Goal: Task Accomplishment & Management: Use online tool/utility

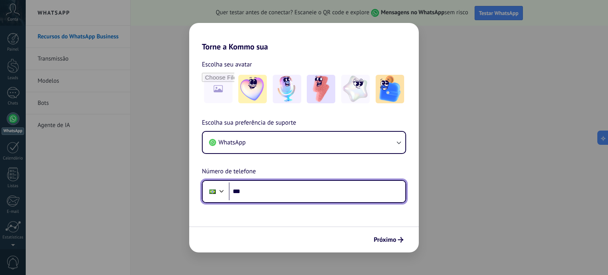
click at [261, 199] on input "***" at bounding box center [317, 192] width 177 height 18
type input "**********"
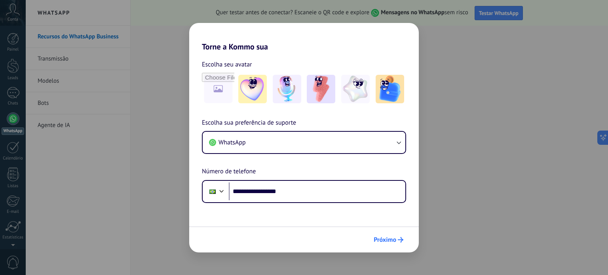
click at [388, 239] on span "Próximo" at bounding box center [385, 240] width 23 height 6
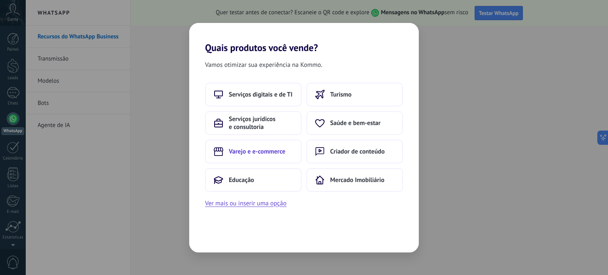
click at [276, 149] on span "Varejo e e-commerce" at bounding box center [257, 152] width 57 height 8
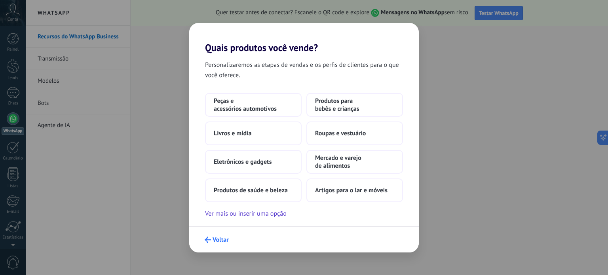
click at [219, 238] on span "Voltar" at bounding box center [221, 240] width 16 height 6
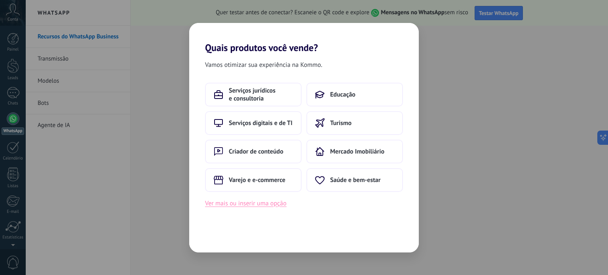
click at [264, 204] on button "Ver mais ou inserir uma opção" at bounding box center [246, 203] width 82 height 10
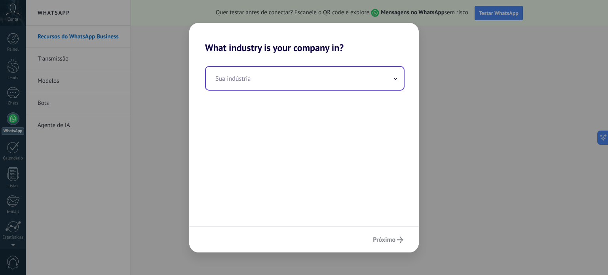
click at [311, 76] on input "text" at bounding box center [305, 78] width 198 height 23
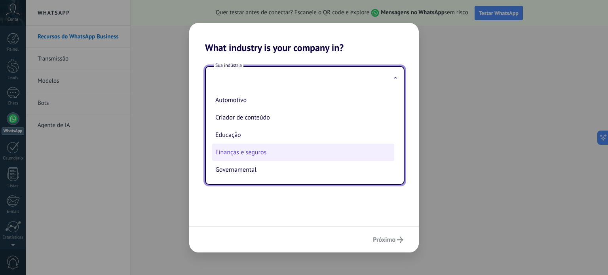
click at [258, 153] on li "Finanças e seguros" at bounding box center [303, 152] width 182 height 17
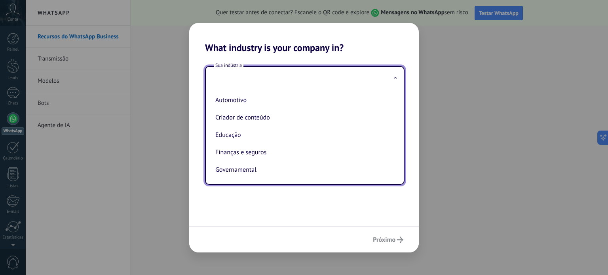
type input "**********"
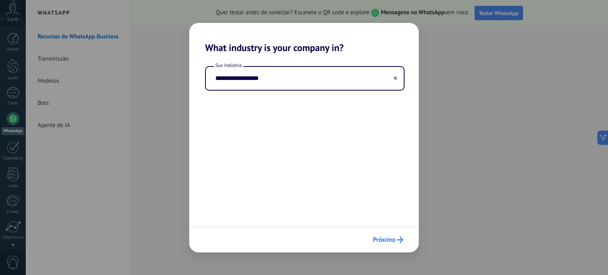
click at [394, 237] on span "Próximo" at bounding box center [384, 240] width 23 height 6
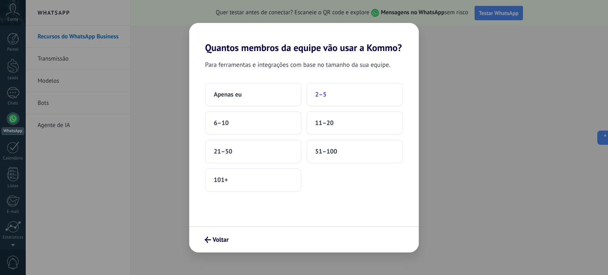
click at [319, 94] on span "2–5" at bounding box center [320, 95] width 11 height 8
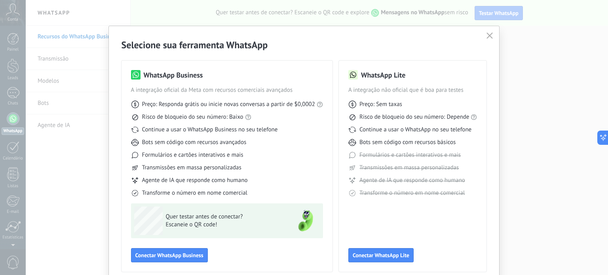
scroll to position [35, 0]
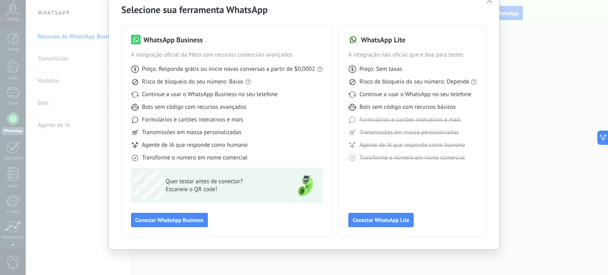
click at [491, 4] on button "button" at bounding box center [490, 0] width 10 height 11
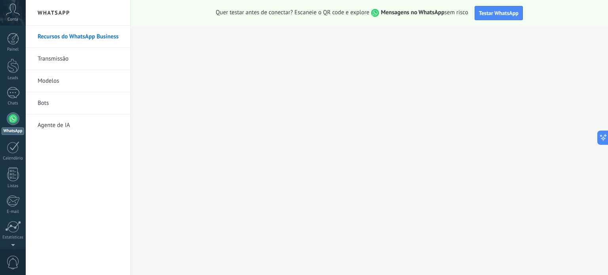
scroll to position [54, 0]
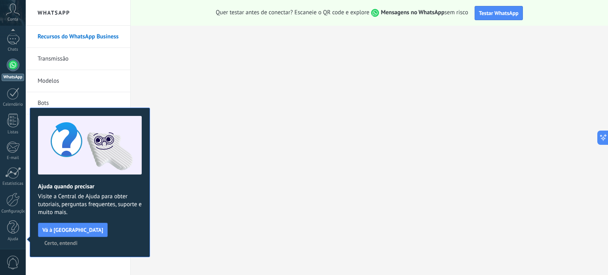
click at [78, 240] on span "Certo, entendi" at bounding box center [60, 243] width 33 height 6
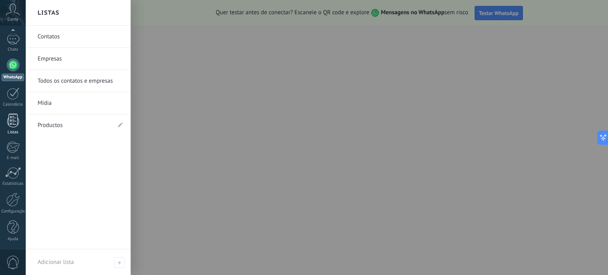
click at [11, 128] on link "Listas" at bounding box center [13, 124] width 26 height 21
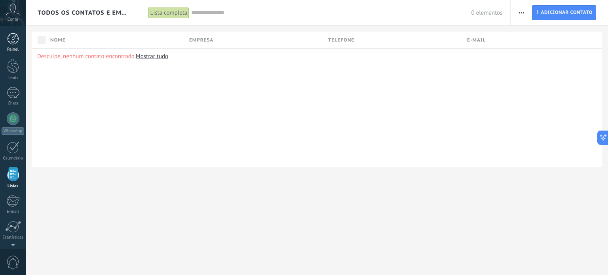
click at [15, 42] on div at bounding box center [13, 39] width 12 height 12
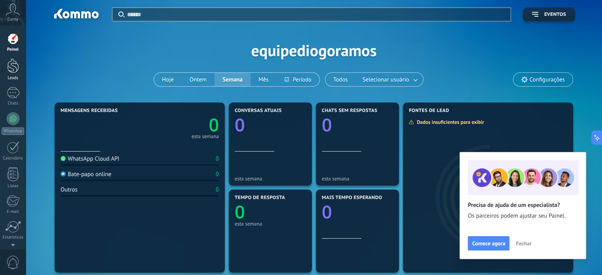
click at [7, 68] on div at bounding box center [13, 66] width 12 height 15
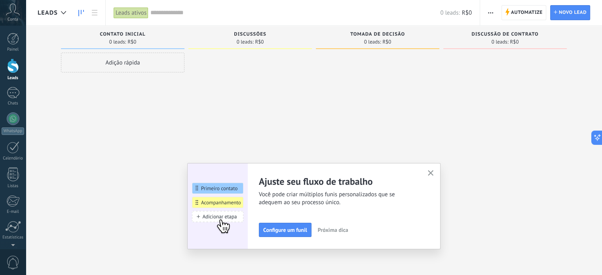
click at [503, 77] on div at bounding box center [506, 139] width 124 height 172
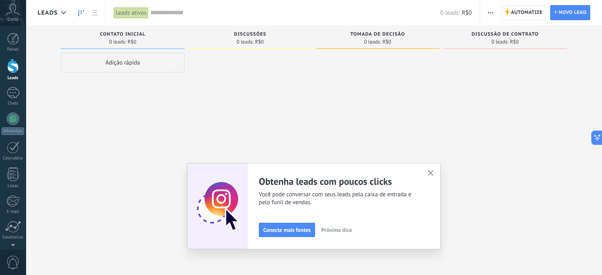
click at [493, 13] on use "button" at bounding box center [490, 12] width 5 height 1
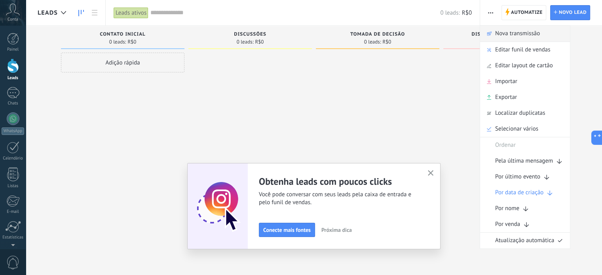
click at [508, 30] on span "Nova transmissão" at bounding box center [517, 34] width 45 height 16
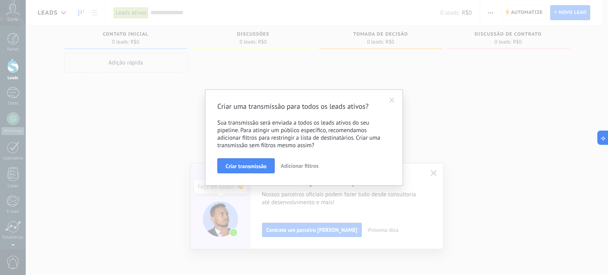
click at [393, 101] on span at bounding box center [392, 101] width 5 height 6
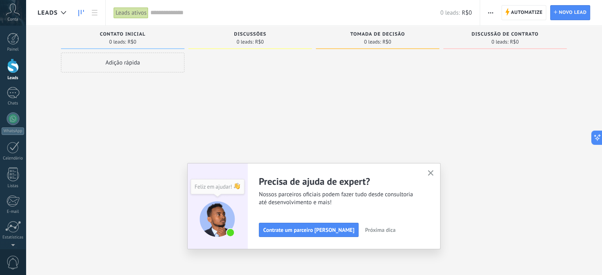
click at [495, 14] on button "button" at bounding box center [490, 12] width 11 height 15
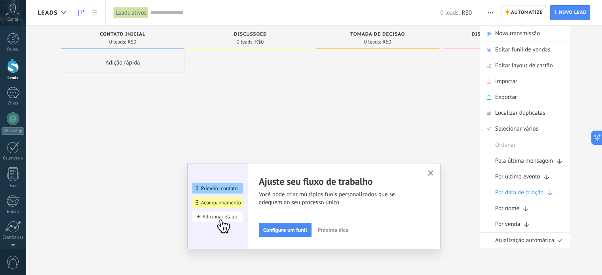
drag, startPoint x: 305, startPoint y: 79, endPoint x: 206, endPoint y: 57, distance: 100.7
click at [304, 79] on div at bounding box center [251, 139] width 124 height 172
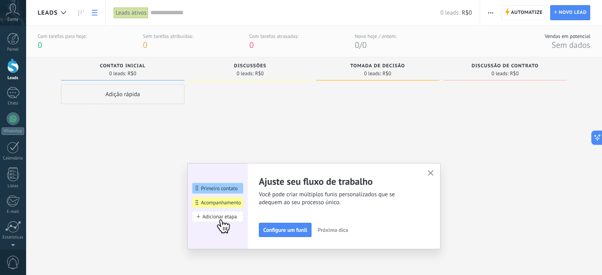
click at [98, 14] on link at bounding box center [94, 12] width 13 height 15
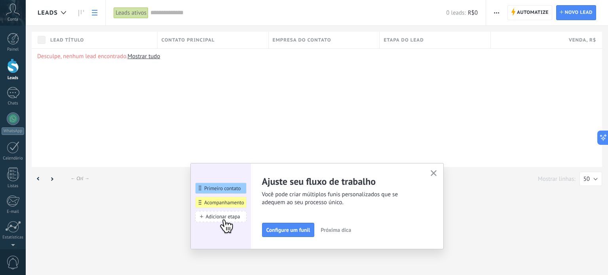
click at [434, 175] on icon "button" at bounding box center [434, 173] width 6 height 6
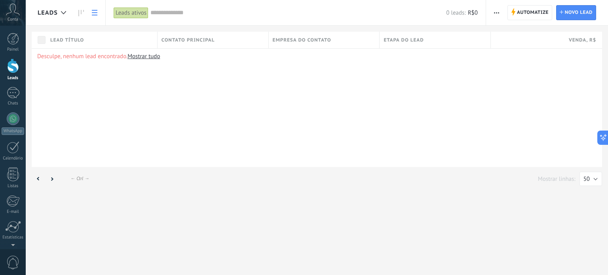
click at [95, 13] on icon at bounding box center [95, 13] width 6 height 6
click at [84, 13] on link at bounding box center [80, 12] width 13 height 15
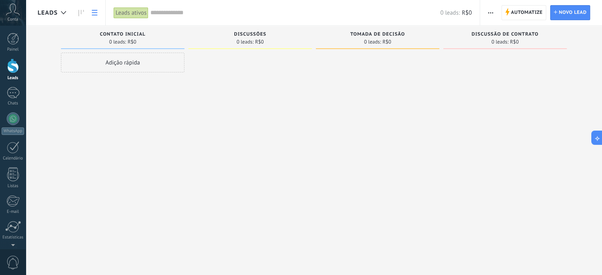
click at [94, 12] on use at bounding box center [95, 13] width 6 height 6
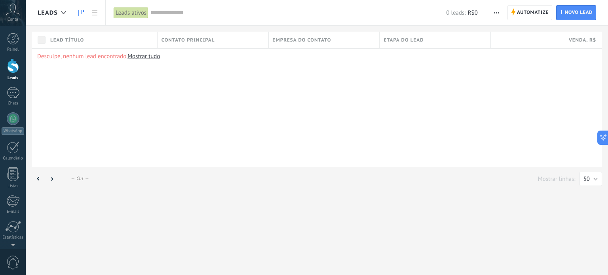
click at [81, 12] on use at bounding box center [81, 13] width 6 height 6
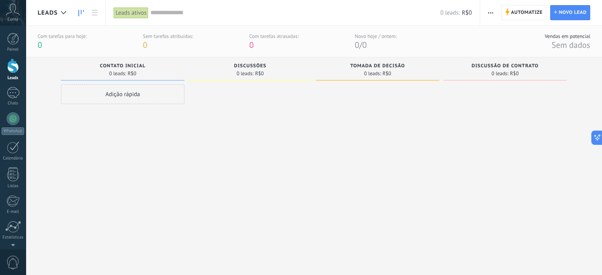
click at [490, 11] on span "button" at bounding box center [490, 12] width 5 height 15
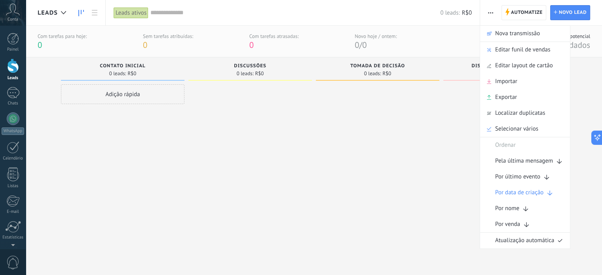
drag, startPoint x: 341, startPoint y: 149, endPoint x: 261, endPoint y: 110, distance: 88.9
click at [337, 147] on div at bounding box center [378, 170] width 124 height 172
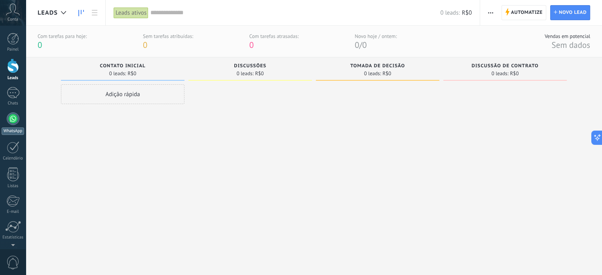
click at [14, 121] on div at bounding box center [13, 118] width 13 height 13
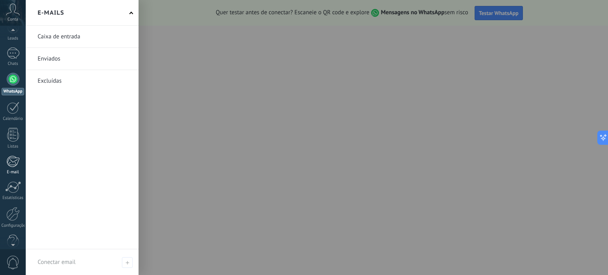
click at [10, 163] on div at bounding box center [12, 162] width 13 height 12
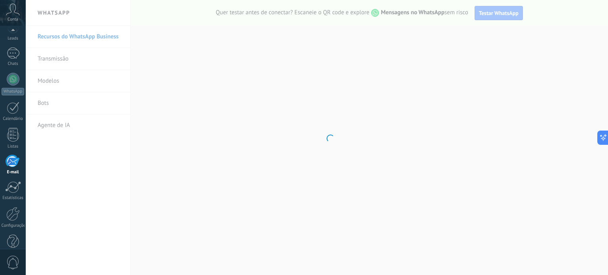
scroll to position [54, 0]
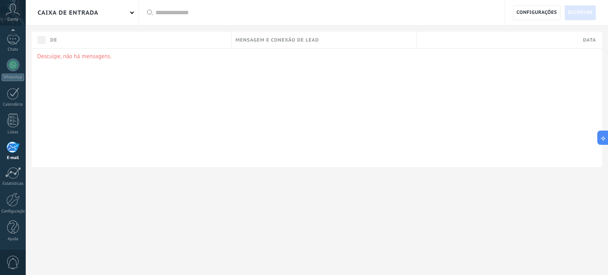
click at [205, 118] on div "Desculpe, não há mensagens." at bounding box center [317, 107] width 571 height 119
